Goal: Task Accomplishment & Management: Use online tool/utility

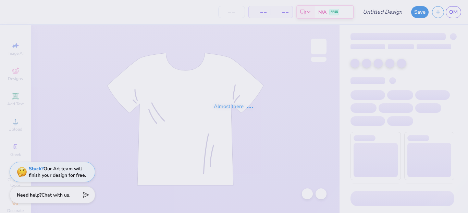
type input "Olivia Metzler : University of Florida"
type input "24"
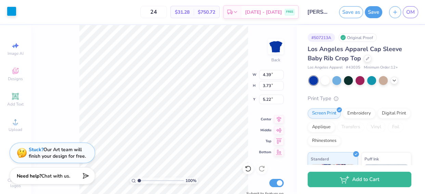
click at [11, 13] on div at bounding box center [12, 12] width 10 height 10
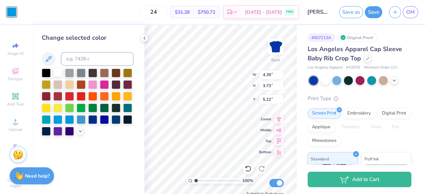
click at [56, 73] on div at bounding box center [57, 72] width 9 height 9
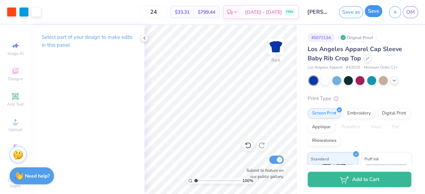
click at [370, 10] on button "Save" at bounding box center [373, 11] width 17 height 12
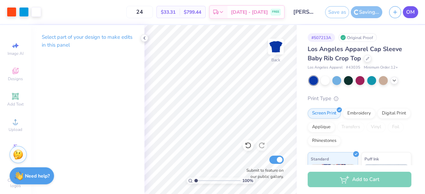
click at [414, 10] on span "OM" at bounding box center [410, 12] width 9 height 8
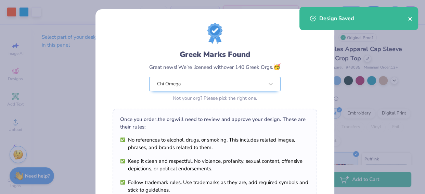
click at [410, 17] on icon "close" at bounding box center [410, 18] width 5 height 5
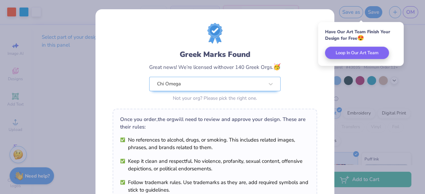
scroll to position [126, 0]
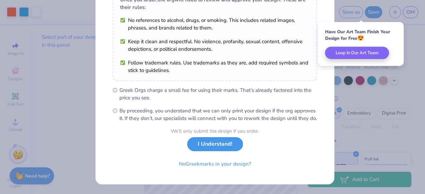
click at [220, 144] on button "I Understand!" at bounding box center [215, 144] width 56 height 14
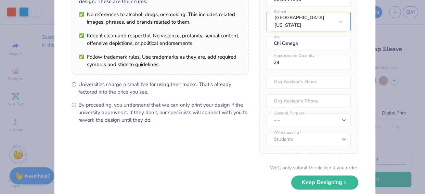
scroll to position [81, 0]
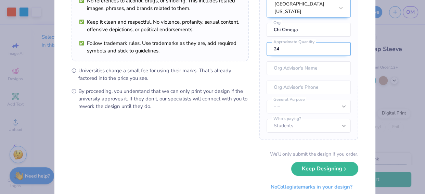
click at [289, 49] on input "24" at bounding box center [309, 49] width 84 height 14
type input "2"
type input "7"
type input "75"
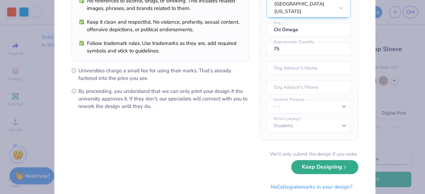
click at [306, 169] on button "Keep Designing" at bounding box center [324, 167] width 67 height 14
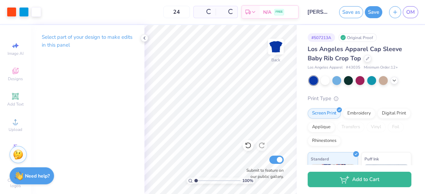
scroll to position [26, 0]
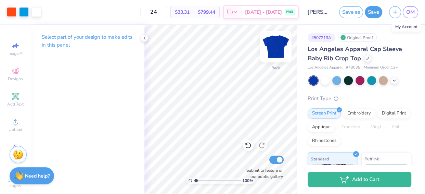
click at [275, 45] on img at bounding box center [275, 46] width 27 height 27
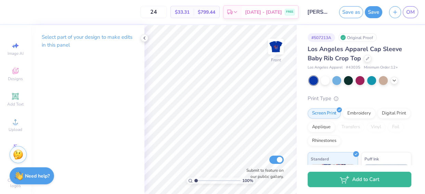
click at [275, 45] on img at bounding box center [276, 47] width 14 height 14
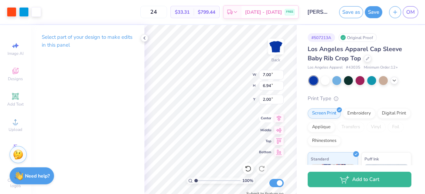
click at [270, 124] on div "100 % Back W 7.00 7.00 " H 6.94 6.94 " Y 2.00 2.00 " Center Middle Top Bottom S…" at bounding box center [220, 109] width 152 height 169
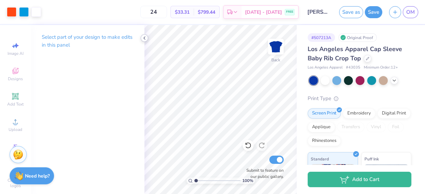
click at [145, 37] on icon at bounding box center [144, 37] width 5 height 5
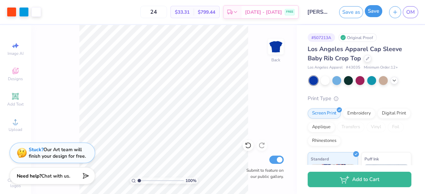
click at [373, 10] on button "Save" at bounding box center [373, 11] width 17 height 12
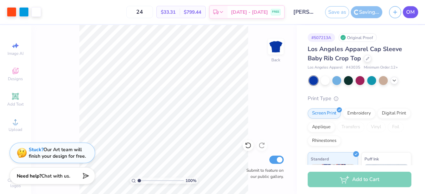
click at [411, 11] on span "OM" at bounding box center [410, 12] width 9 height 8
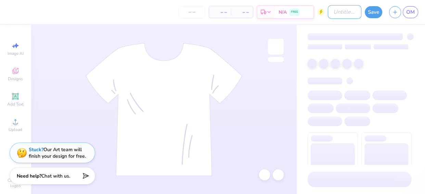
click at [345, 13] on input "Design Title" at bounding box center [345, 12] width 34 height 14
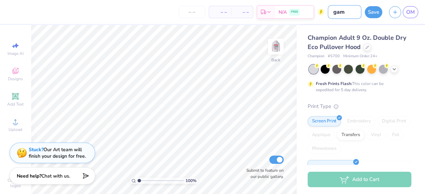
click at [345, 13] on input "gam" at bounding box center [345, 12] width 34 height 14
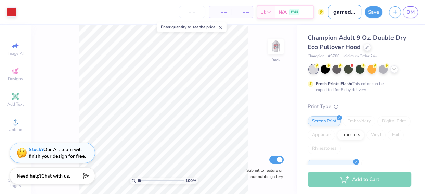
scroll to position [0, 0]
type input "gameday"
click at [374, 10] on button "Save" at bounding box center [373, 11] width 17 height 12
click at [373, 10] on div "Save" at bounding box center [373, 12] width 17 height 12
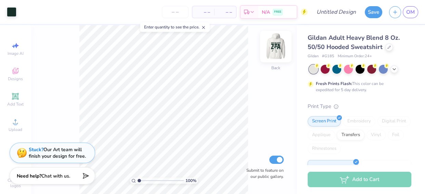
click at [276, 45] on img at bounding box center [275, 46] width 27 height 27
